Goal: Task Accomplishment & Management: Use online tool/utility

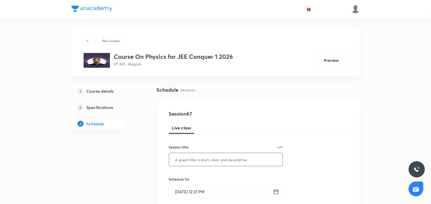
click at [208, 162] on input "text" at bounding box center [226, 159] width 114 height 13
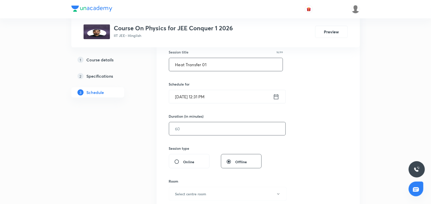
scroll to position [95, 0]
type input "Heat Transfer 01"
click at [276, 96] on icon at bounding box center [276, 96] width 6 height 7
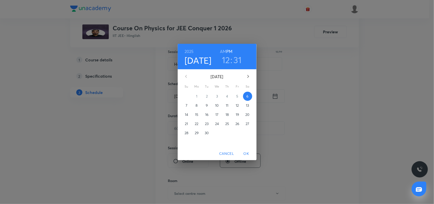
click at [239, 60] on h3 "31" at bounding box center [238, 59] width 8 height 11
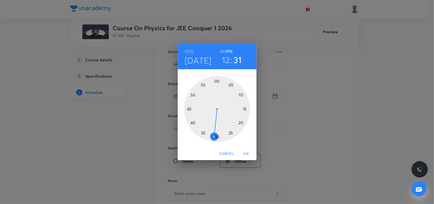
click at [204, 134] on div at bounding box center [217, 109] width 66 height 66
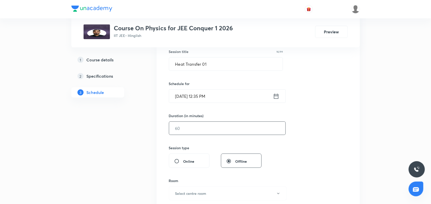
click at [193, 131] on input "text" at bounding box center [227, 128] width 116 height 13
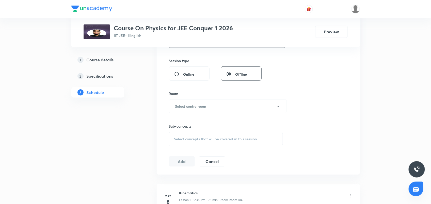
scroll to position [159, 0]
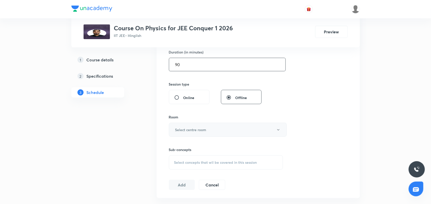
type input "90"
click at [186, 131] on h6 "Select centre room" at bounding box center [190, 129] width 31 height 5
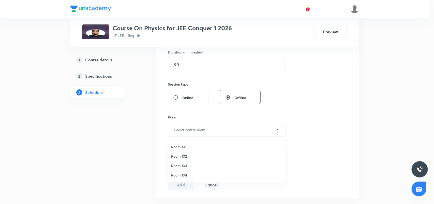
drag, startPoint x: 184, startPoint y: 174, endPoint x: 192, endPoint y: 165, distance: 11.7
click at [184, 174] on span "Room 104" at bounding box center [226, 174] width 111 height 5
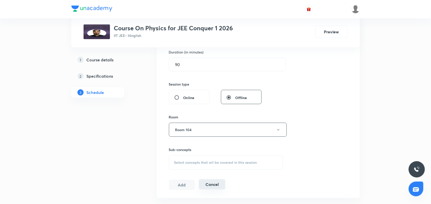
scroll to position [222, 0]
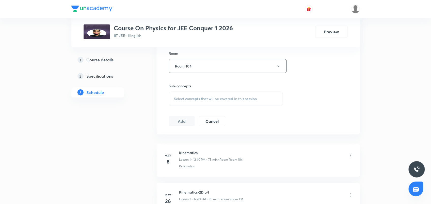
click at [202, 100] on span "Select concepts that wil be covered in this session" at bounding box center [215, 99] width 83 height 4
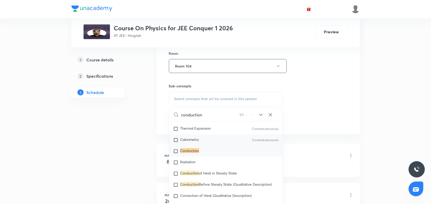
scroll to position [6277, 0]
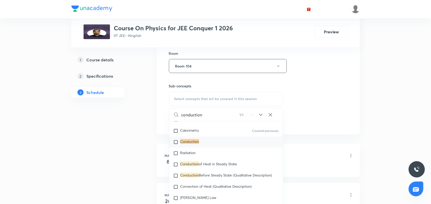
type input "conduction"
click at [199, 144] on mark "Conduction" at bounding box center [189, 141] width 19 height 5
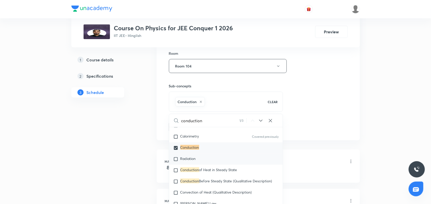
click at [203, 164] on div "Radiation" at bounding box center [226, 158] width 114 height 11
checkbox input "true"
click at [308, 102] on div "Session 67 Live class Session title 16/99 Heat Transfer 01 ​ Schedule for [DATE…" at bounding box center [258, 9] width 179 height 245
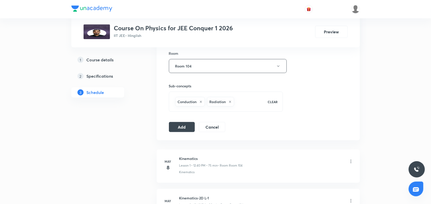
click at [247, 102] on div "Conduction Radiation" at bounding box center [218, 101] width 88 height 11
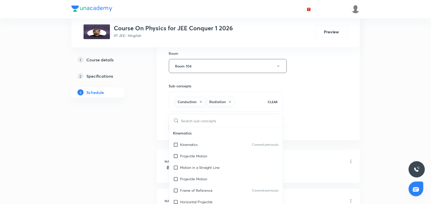
drag, startPoint x: 307, startPoint y: 99, endPoint x: 272, endPoint y: 104, distance: 35.4
click at [307, 99] on div "Session 67 Live class Session title 16/99 Heat Transfer 01 ​ Schedule for [DATE…" at bounding box center [258, 9] width 179 height 245
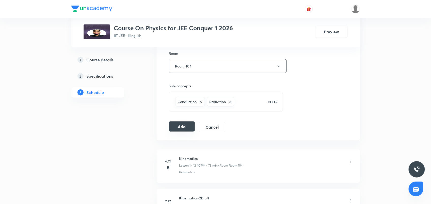
click at [185, 127] on button "Add" at bounding box center [182, 126] width 26 height 10
